Goal: Use online tool/utility: Utilize a website feature to perform a specific function

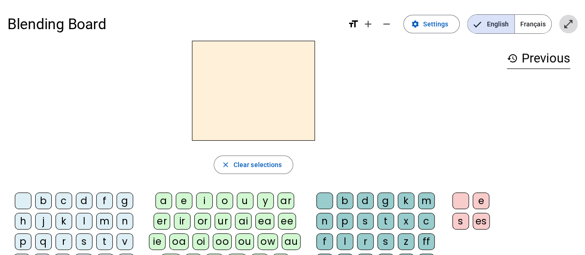
click at [567, 19] on mat-icon "open_in_full" at bounding box center [568, 23] width 11 height 11
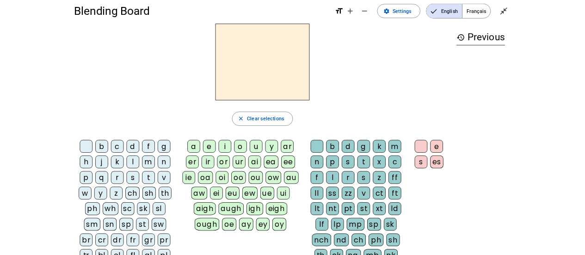
scroll to position [3, 0]
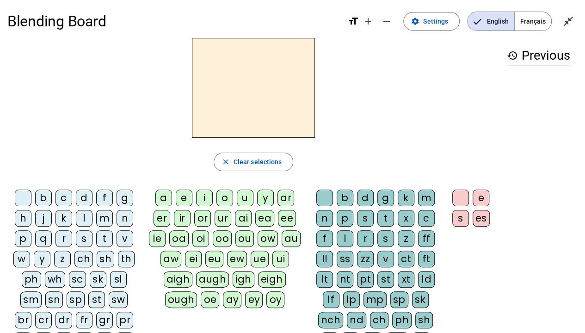
click at [125, 215] on div "n" at bounding box center [124, 218] width 17 height 17
click at [228, 194] on div "o" at bounding box center [224, 198] width 17 height 17
click at [385, 218] on div "t" at bounding box center [385, 218] width 17 height 17
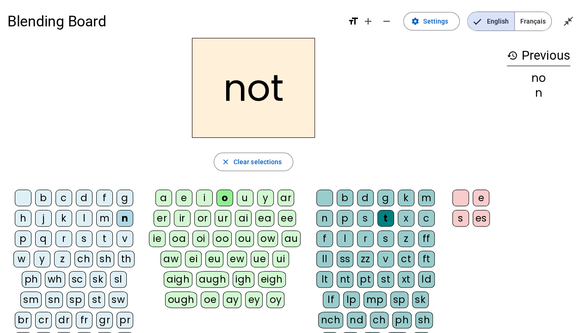
click at [483, 191] on div "e" at bounding box center [480, 198] width 17 height 17
click at [128, 240] on div "v" at bounding box center [124, 238] width 17 height 17
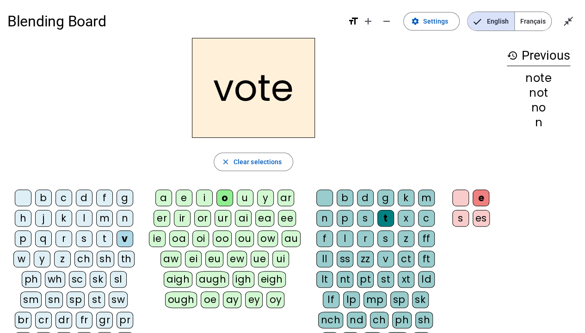
click at [204, 195] on div "i" at bounding box center [204, 198] width 17 height 17
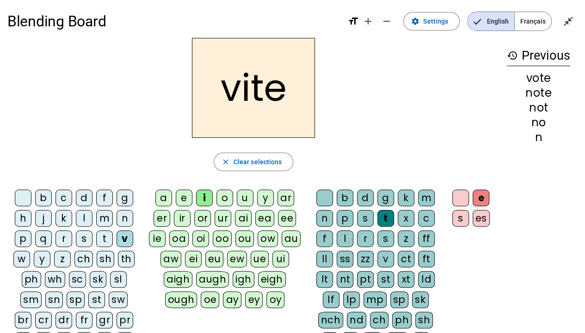
click at [364, 197] on div "d" at bounding box center [365, 198] width 17 height 17
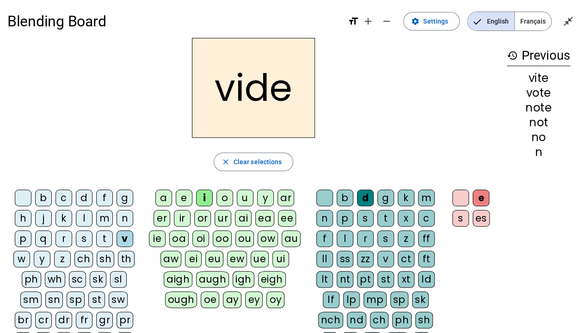
click at [66, 239] on div "r" at bounding box center [63, 238] width 17 height 17
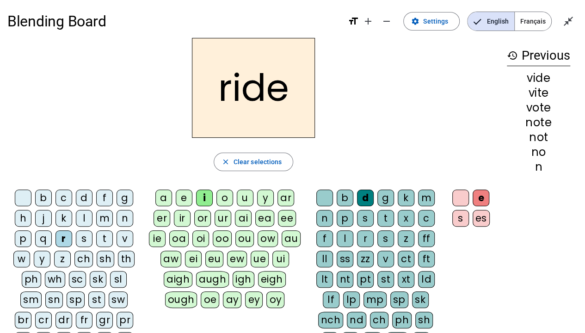
click at [244, 199] on div "u" at bounding box center [245, 198] width 17 height 17
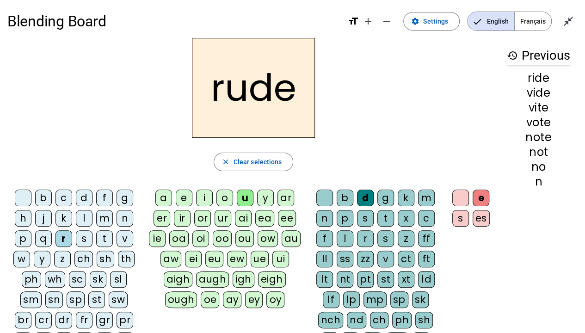
click at [385, 239] on div "s" at bounding box center [385, 238] width 17 height 17
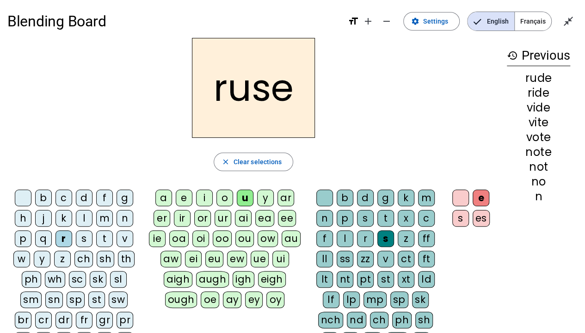
click at [104, 217] on div "m" at bounding box center [104, 218] width 17 height 17
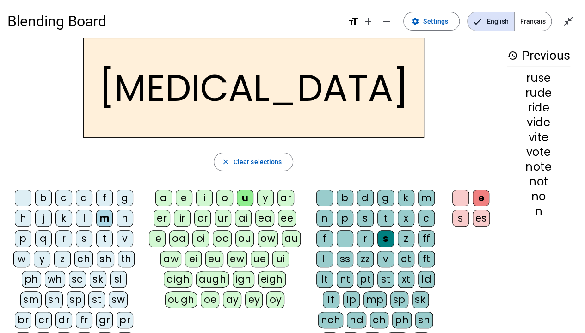
click at [43, 198] on div "b" at bounding box center [43, 198] width 17 height 17
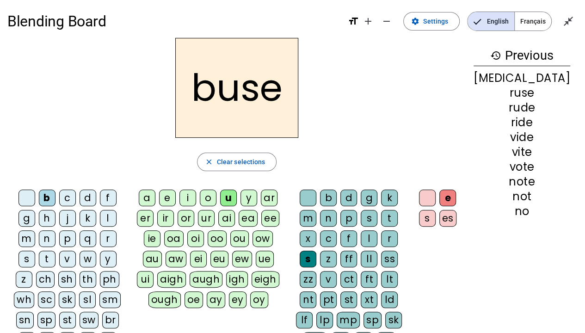
click at [196, 192] on div "i" at bounding box center [187, 198] width 17 height 17
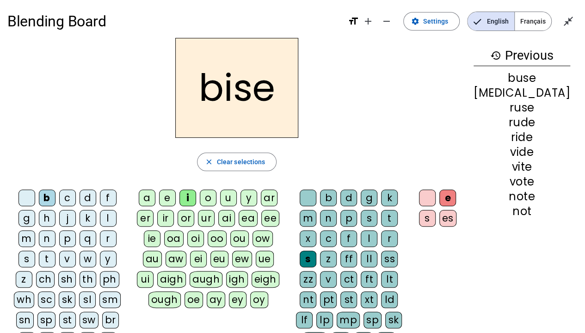
click at [155, 195] on div "a" at bounding box center [147, 198] width 17 height 17
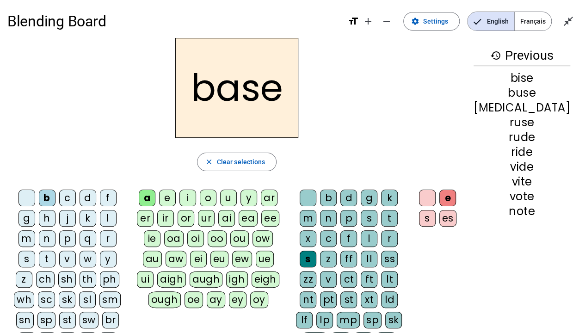
click at [456, 195] on div "e" at bounding box center [447, 198] width 17 height 17
click at [456, 196] on div "e" at bounding box center [447, 198] width 17 height 17
click at [265, 159] on span "Clear selections" at bounding box center [241, 161] width 49 height 11
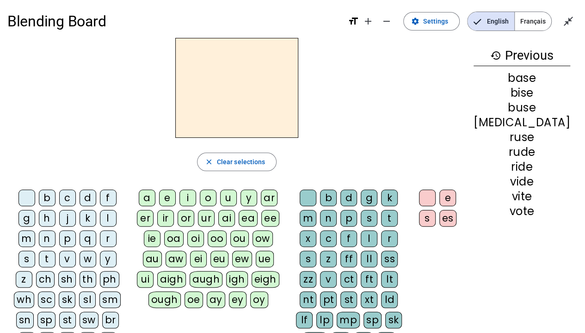
click at [47, 197] on div "b" at bounding box center [47, 198] width 17 height 17
click at [155, 196] on div "a" at bounding box center [147, 198] width 17 height 17
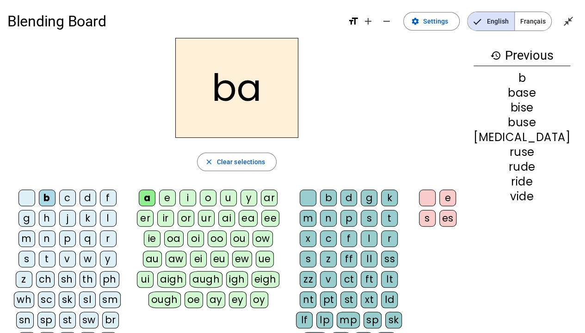
click at [370, 219] on div "s" at bounding box center [369, 218] width 17 height 17
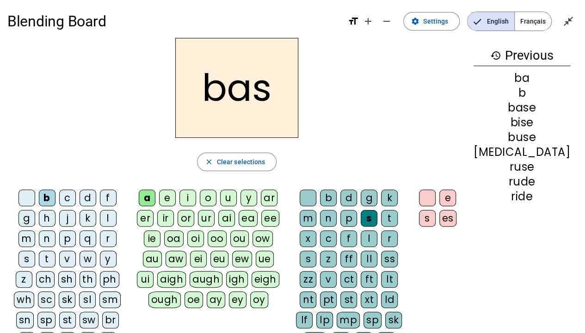
click at [59, 236] on div "p" at bounding box center [67, 238] width 17 height 17
